Goal: Information Seeking & Learning: Learn about a topic

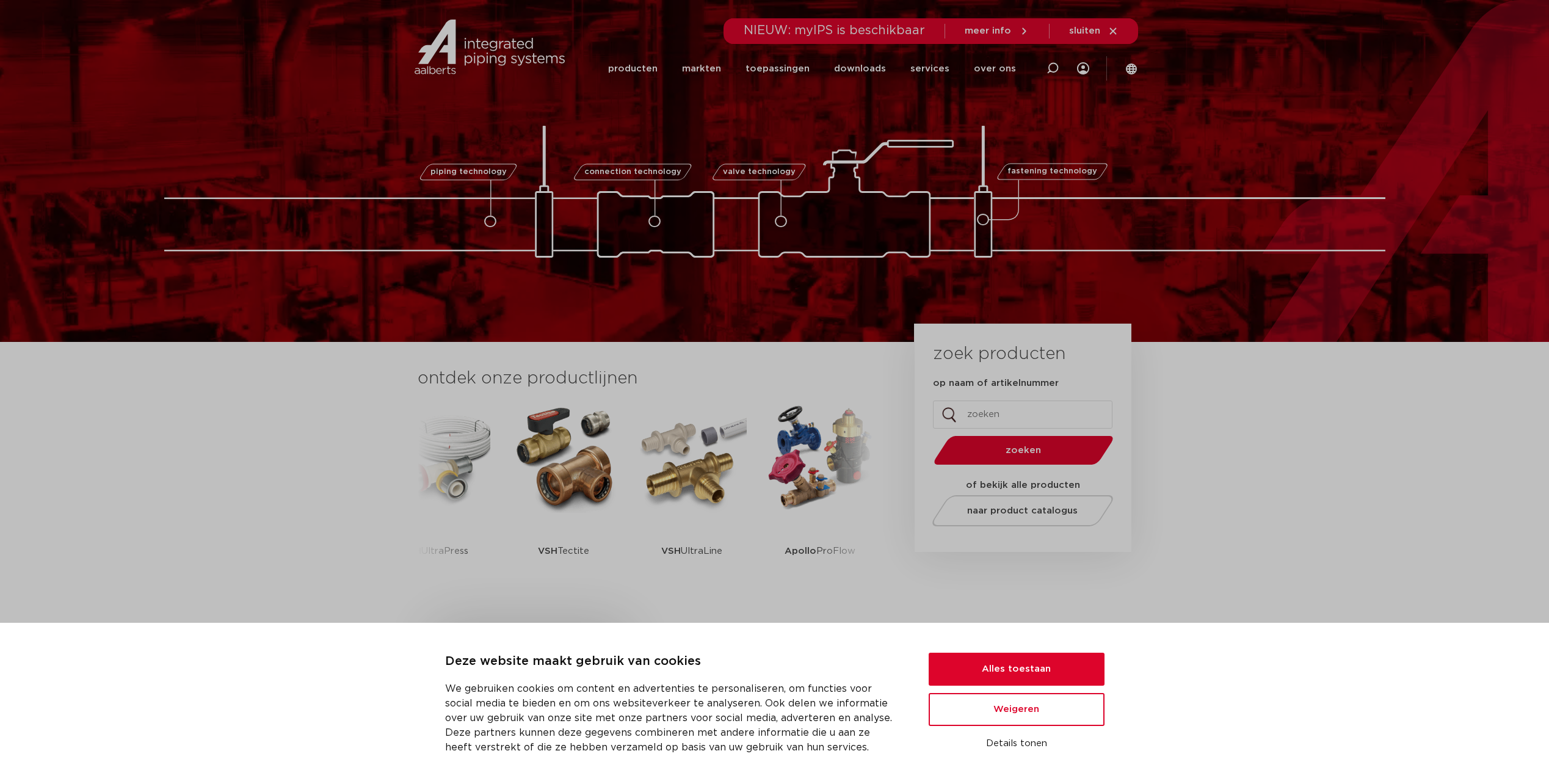
drag, startPoint x: 1214, startPoint y: 512, endPoint x: 1145, endPoint y: 581, distance: 97.6
click at [1214, 515] on section "ontdek onze productlijnen VSH SmartPress VSH XPress VSH SudoPress VSH PowerPres…" at bounding box center [774, 486] width 1549 height 288
click at [1024, 671] on button "Alles toestaan" at bounding box center [1017, 669] width 176 height 33
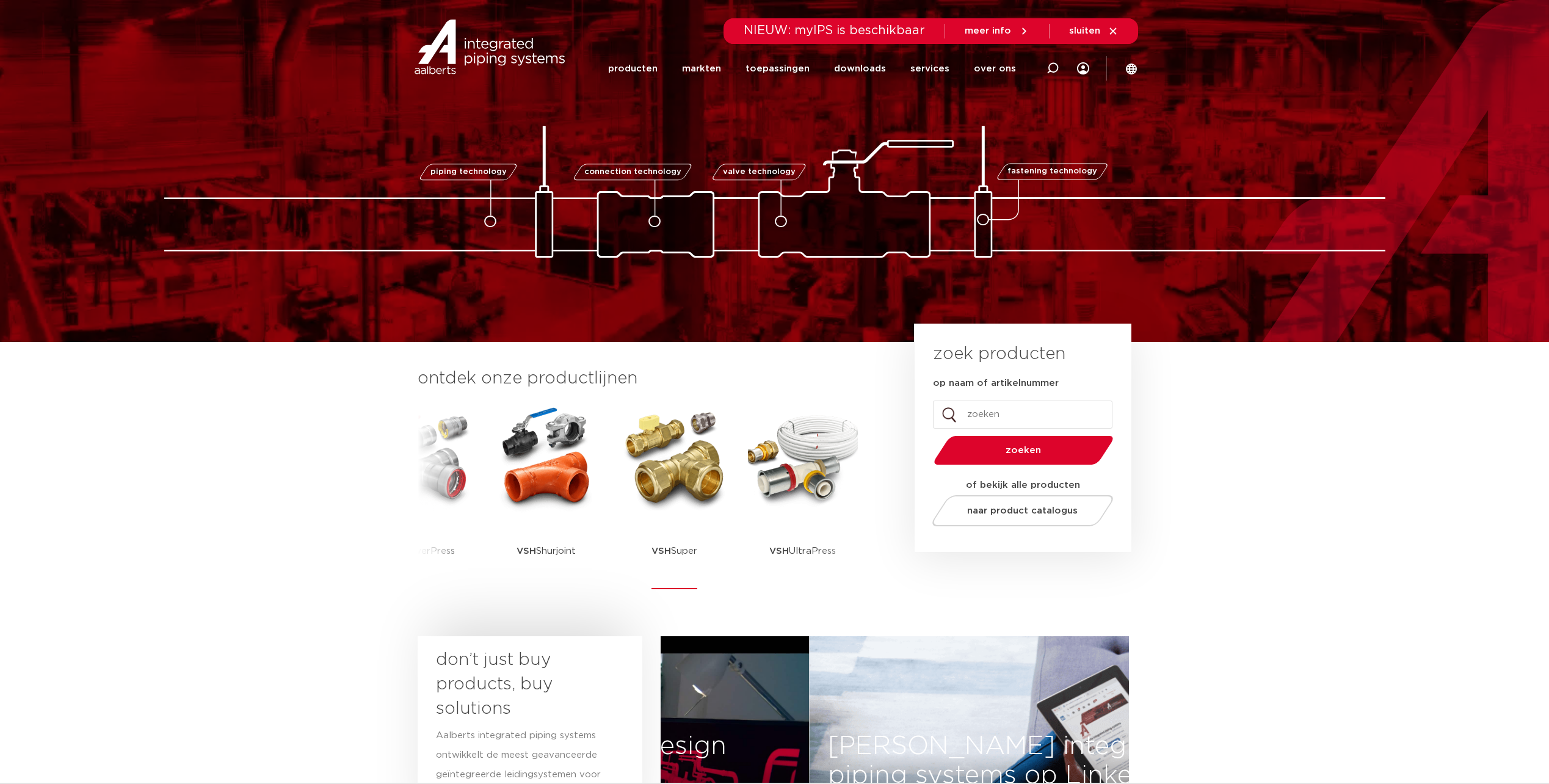
click at [666, 554] on strong "VSH" at bounding box center [661, 551] width 19 height 9
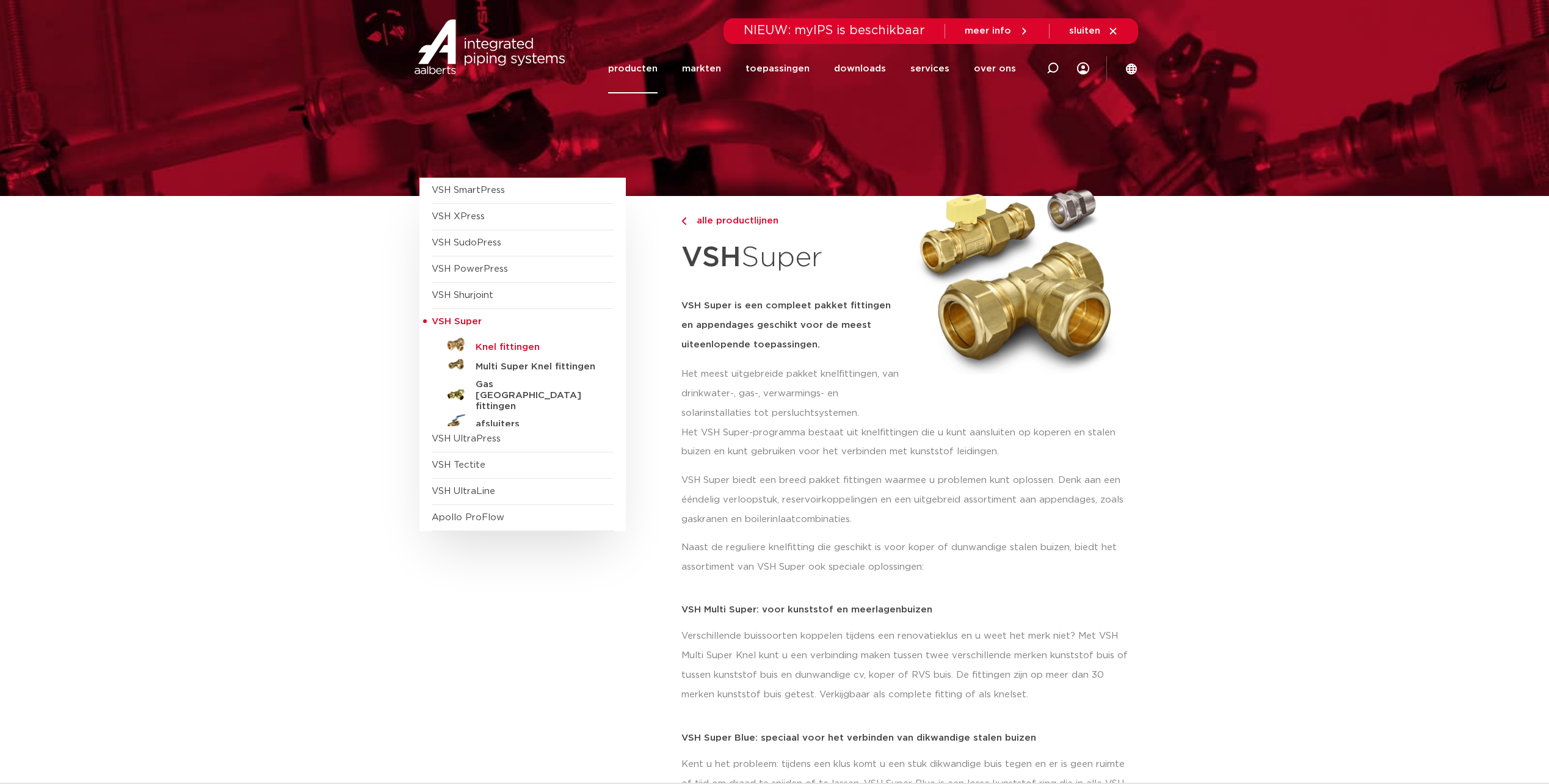
click at [509, 345] on h5 "Knel fittingen" at bounding box center [536, 347] width 121 height 11
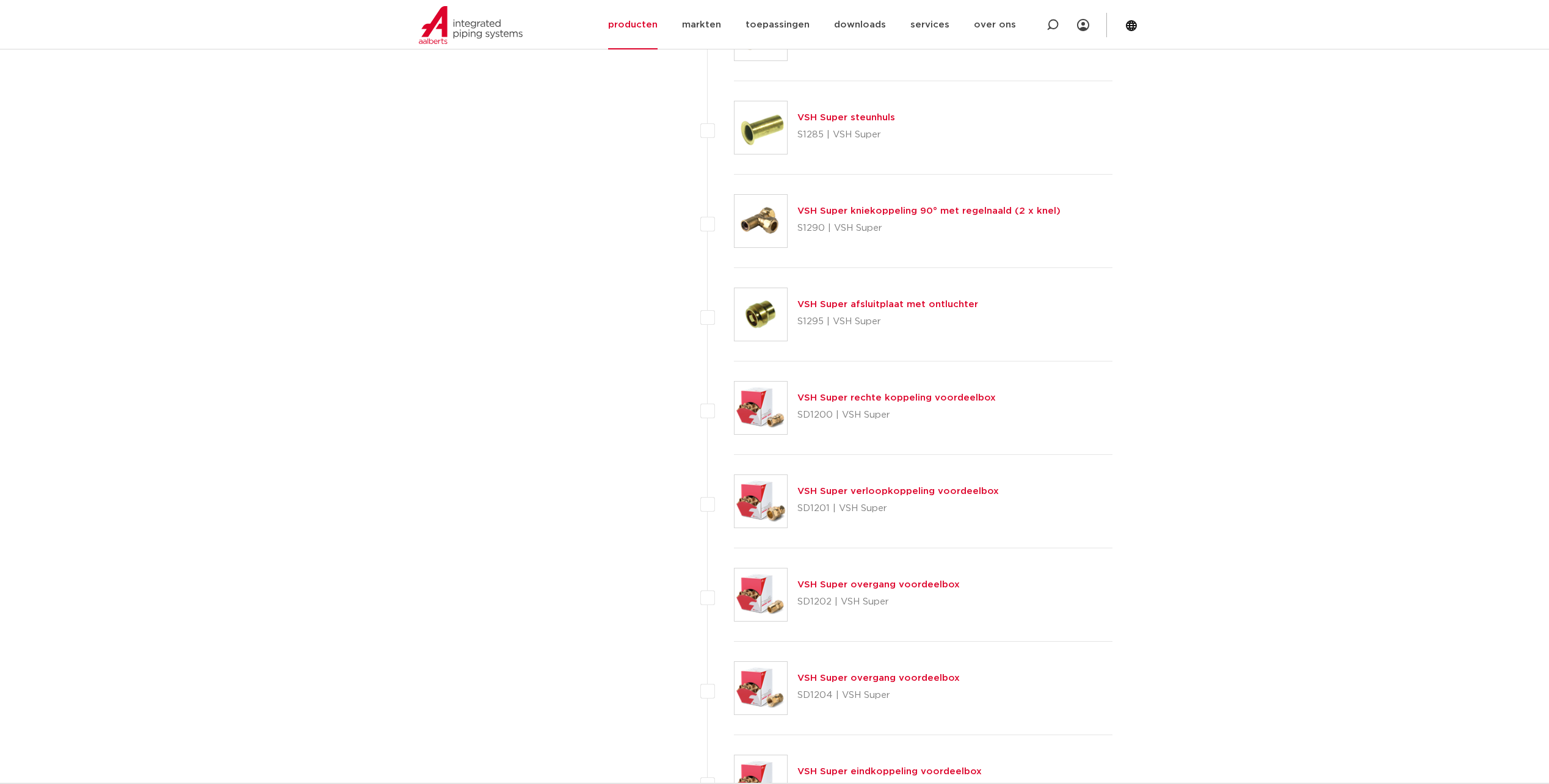
scroll to position [5413, 0]
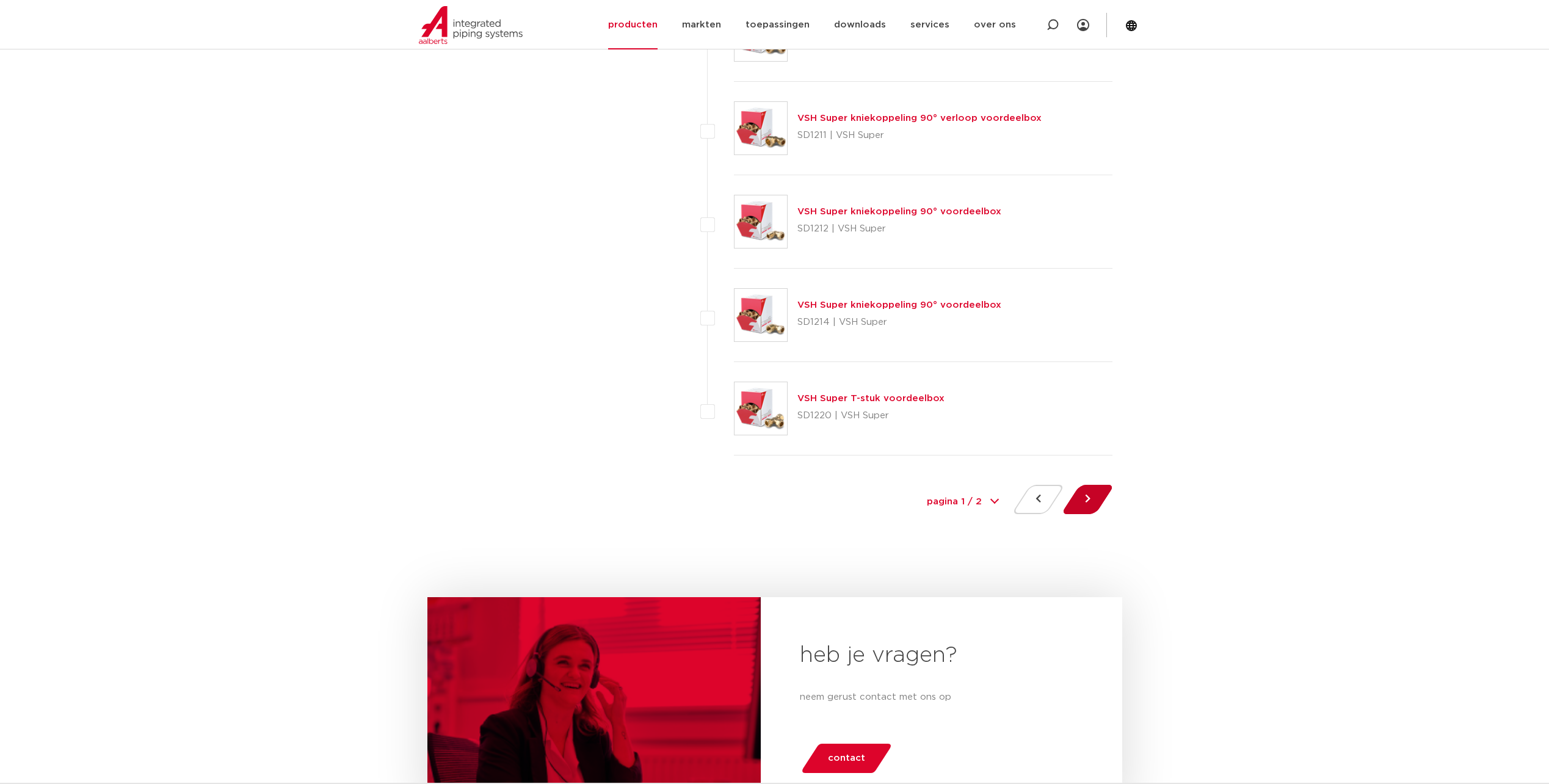
click at [1088, 497] on button at bounding box center [1087, 499] width 35 height 29
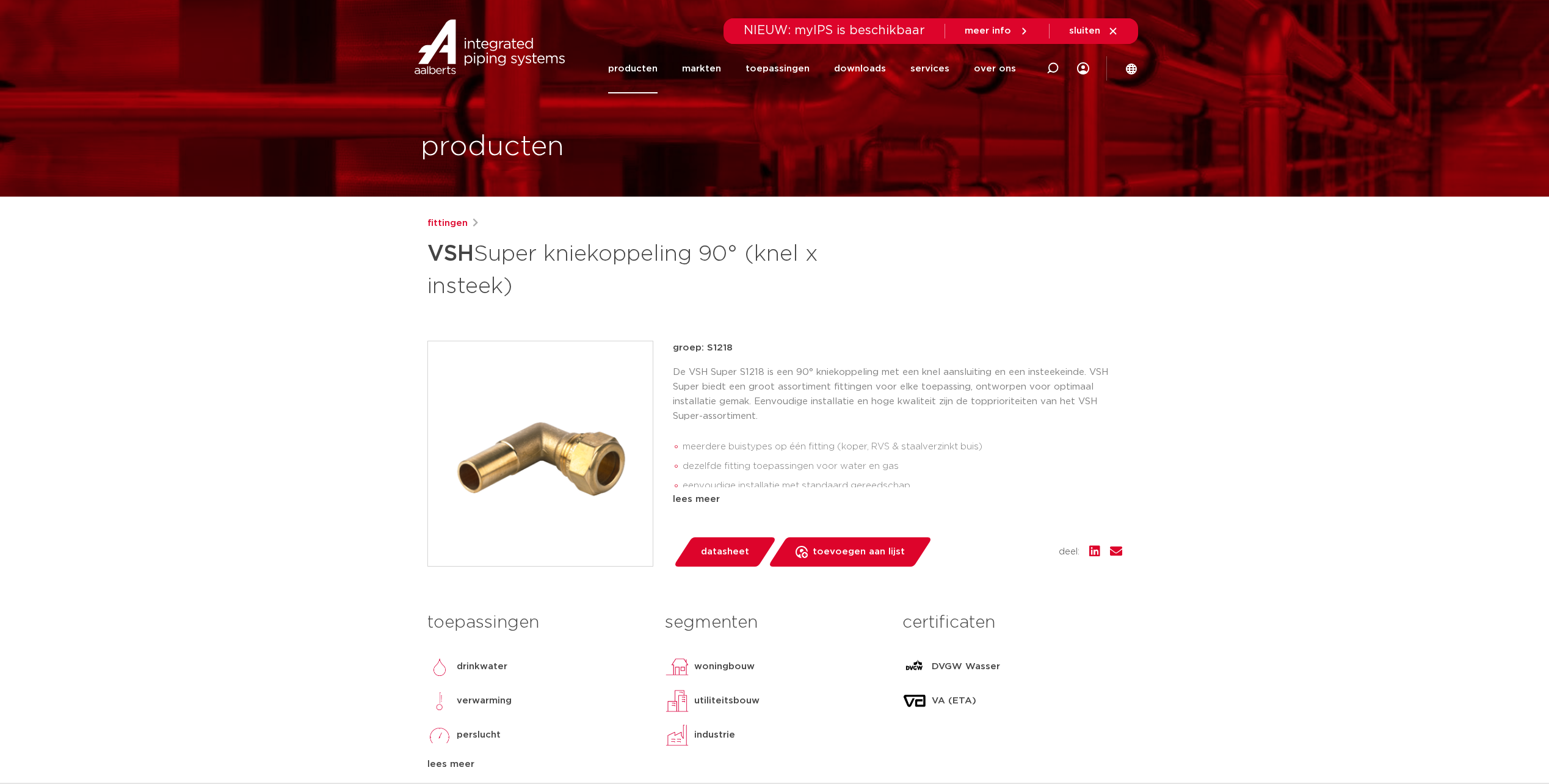
drag, startPoint x: 716, startPoint y: 502, endPoint x: 748, endPoint y: 501, distance: 32.0
click at [716, 502] on div "lees meer" at bounding box center [898, 499] width 450 height 15
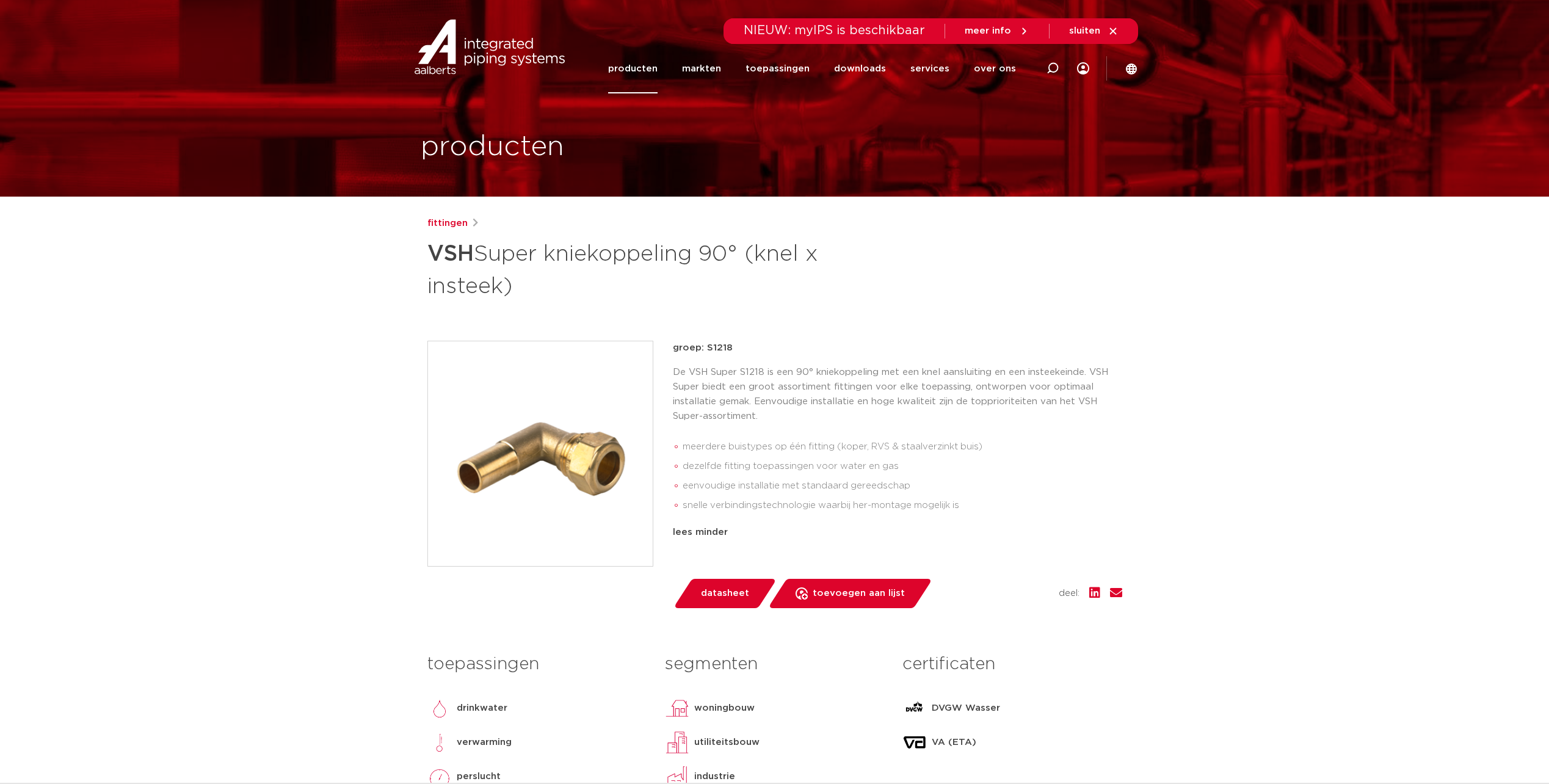
click at [736, 592] on span "datasheet" at bounding box center [725, 593] width 49 height 19
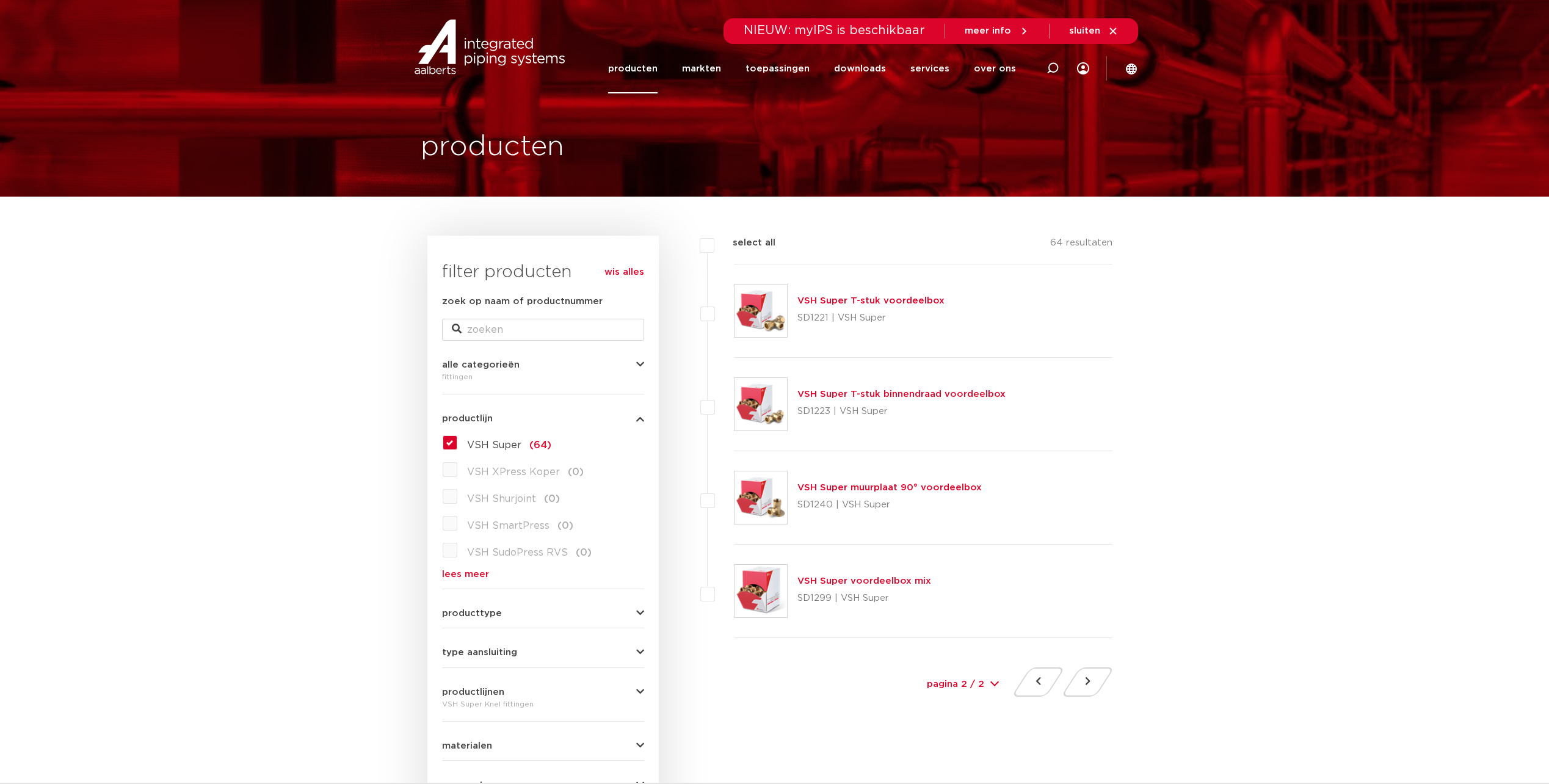
click at [497, 442] on span "VSH Super" at bounding box center [494, 445] width 54 height 10
click at [0, 0] on input "VSH Super (64)" at bounding box center [0, 0] width 0 height 0
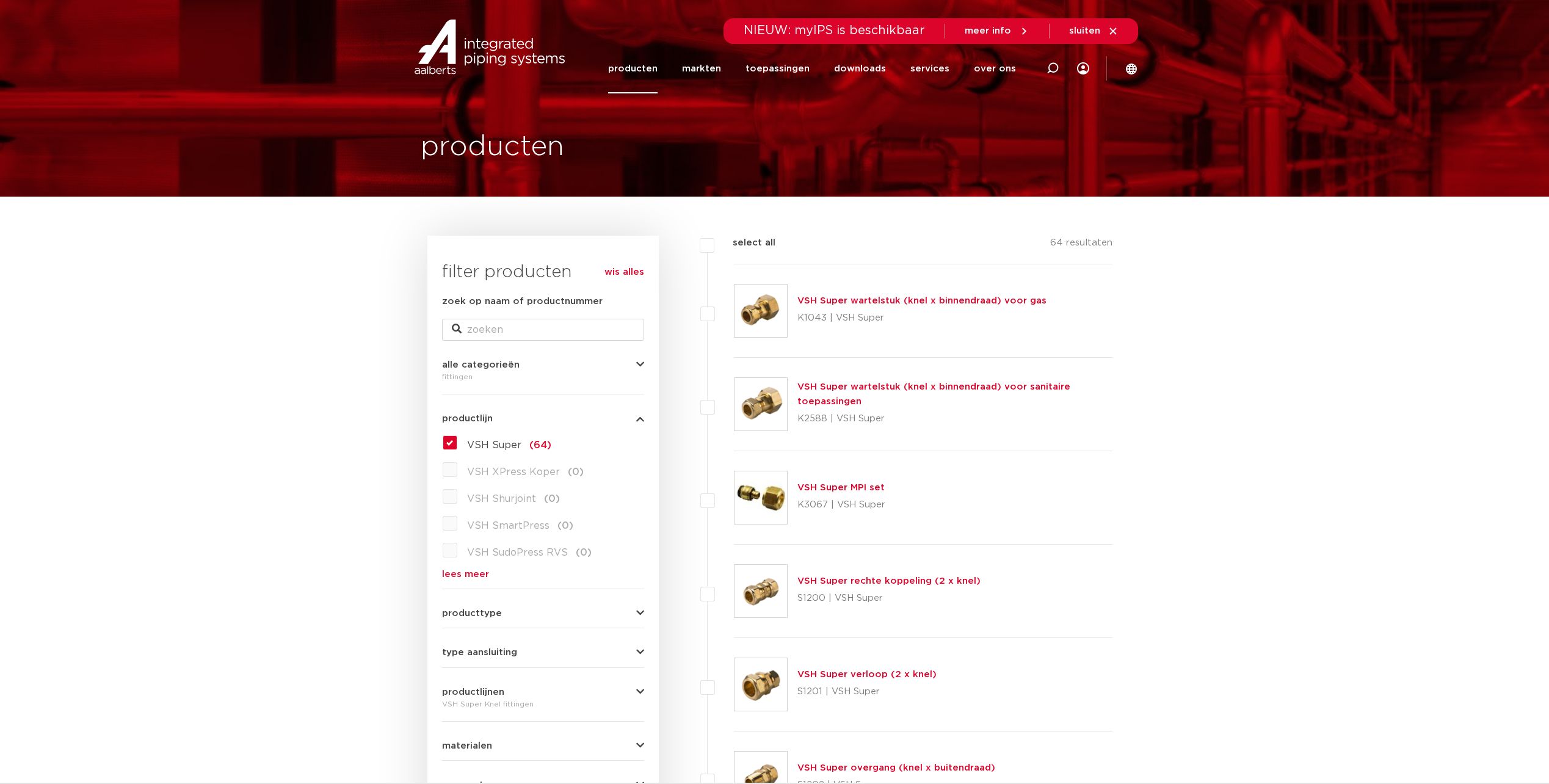
click at [477, 620] on form "zoek op naam of productnummer alle categorieën [GEOGRAPHIC_DATA] [GEOGRAPHIC_DA…" at bounding box center [543, 586] width 202 height 584
